Goal: Information Seeking & Learning: Find specific page/section

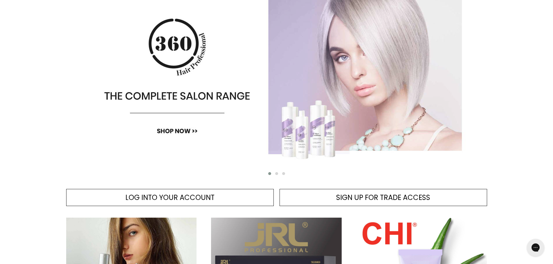
scroll to position [58, 0]
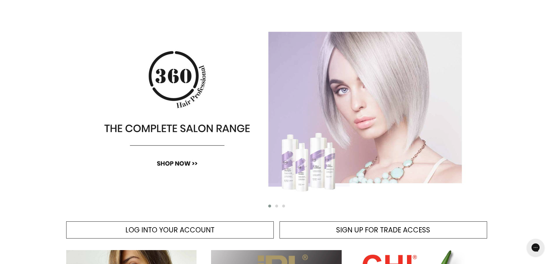
click at [361, 104] on img "Main content" at bounding box center [276, 108] width 421 height 203
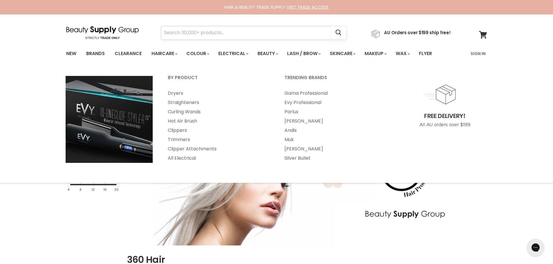
click at [228, 28] on input "Search" at bounding box center [246, 32] width 170 height 13
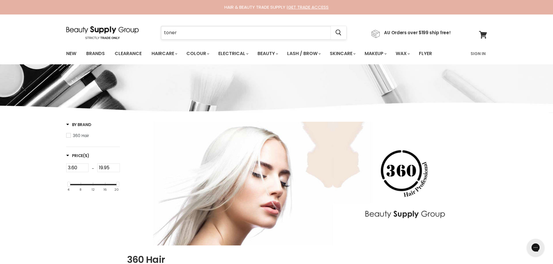
type input "toners"
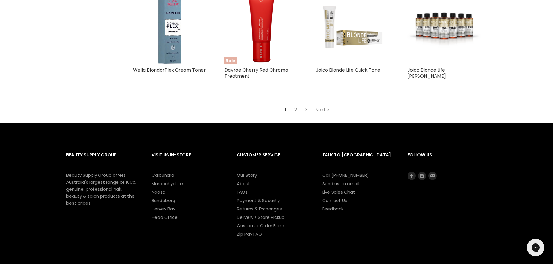
scroll to position [754, 0]
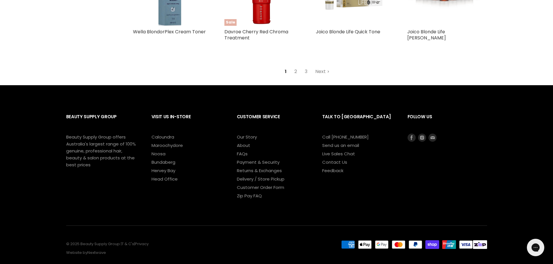
click at [296, 73] on link "2" at bounding box center [295, 71] width 9 height 10
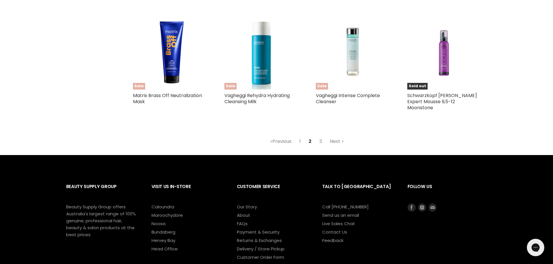
scroll to position [701, 0]
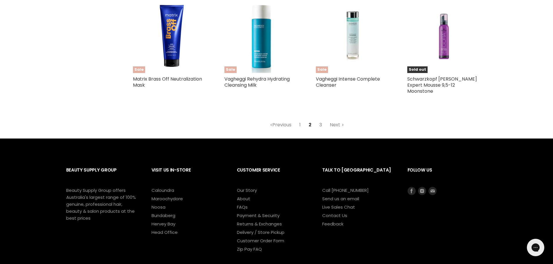
click at [320, 120] on link "3" at bounding box center [320, 125] width 9 height 10
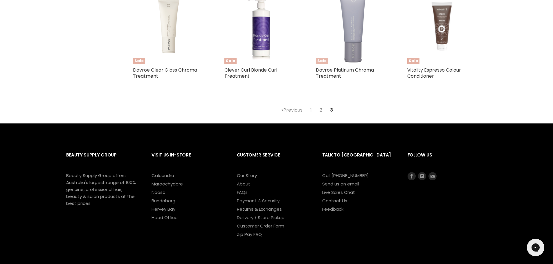
scroll to position [614, 0]
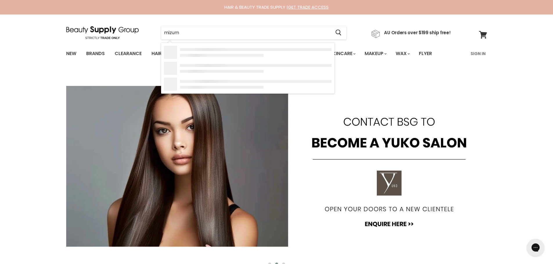
type input "mizumi"
